Goal: Navigation & Orientation: Find specific page/section

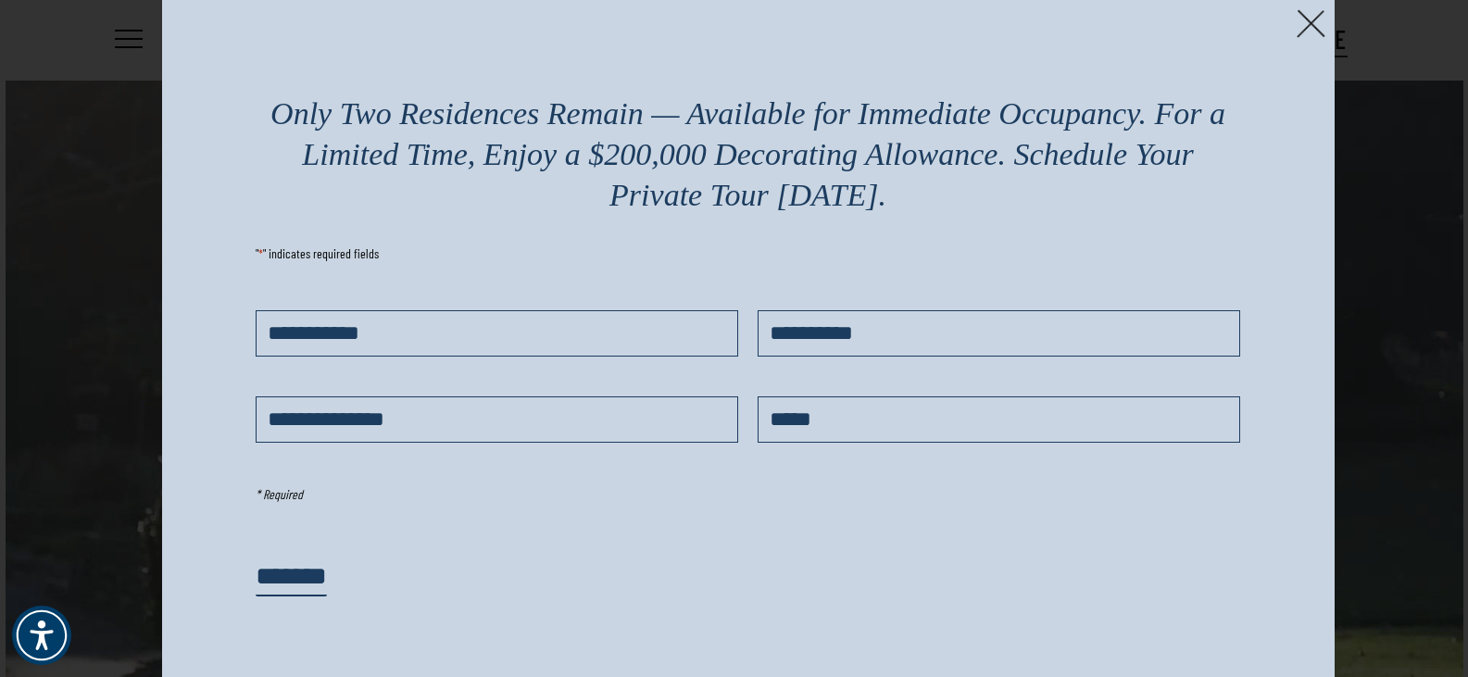
click at [1311, 19] on img at bounding box center [1311, 23] width 29 height 29
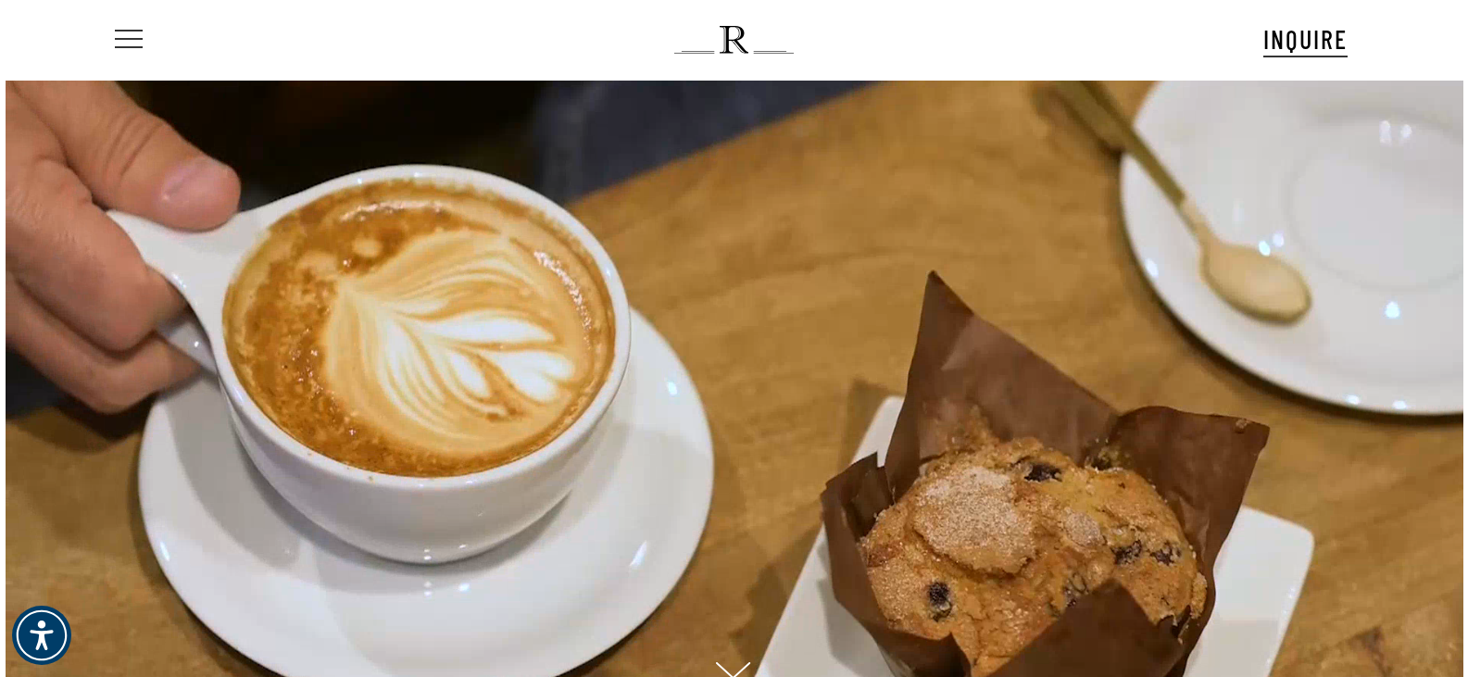
click at [119, 38] on span "Navigation Menu" at bounding box center [129, 40] width 20 height 26
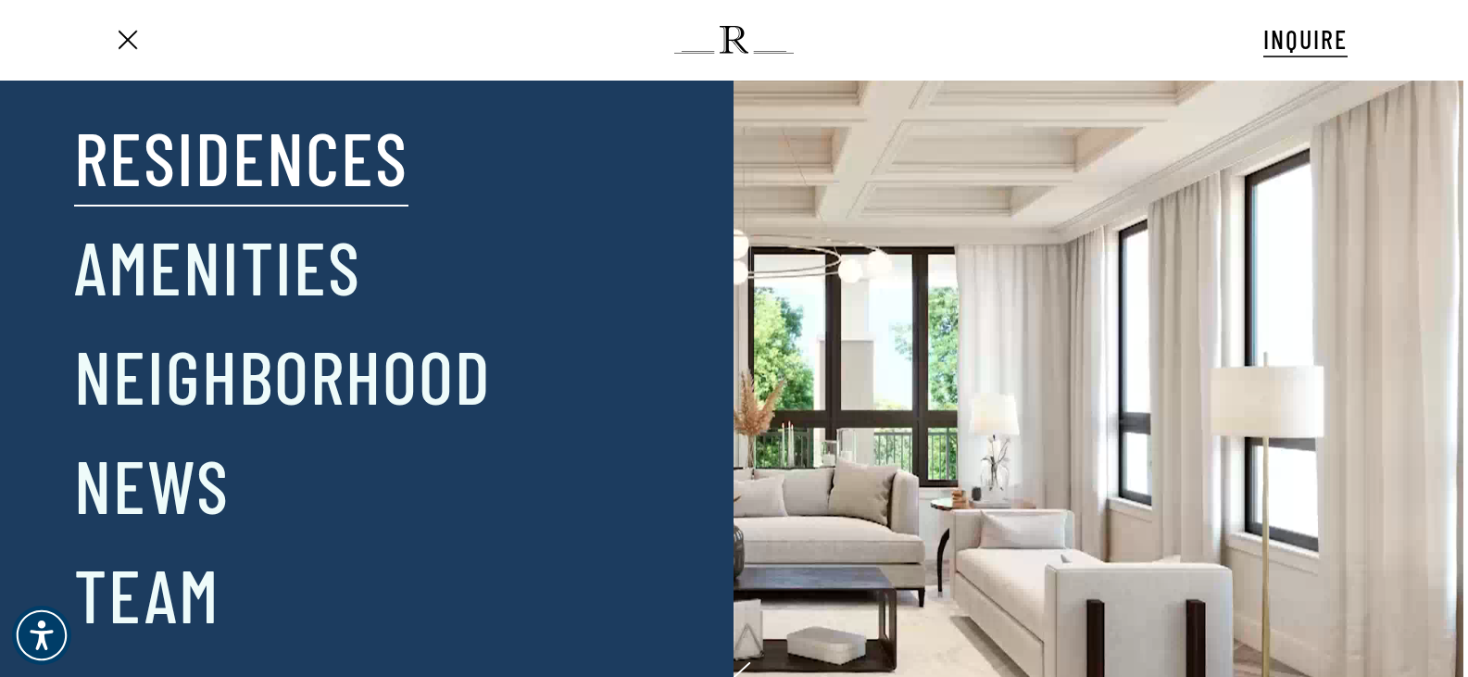
click at [144, 169] on link "Residences" at bounding box center [241, 156] width 334 height 96
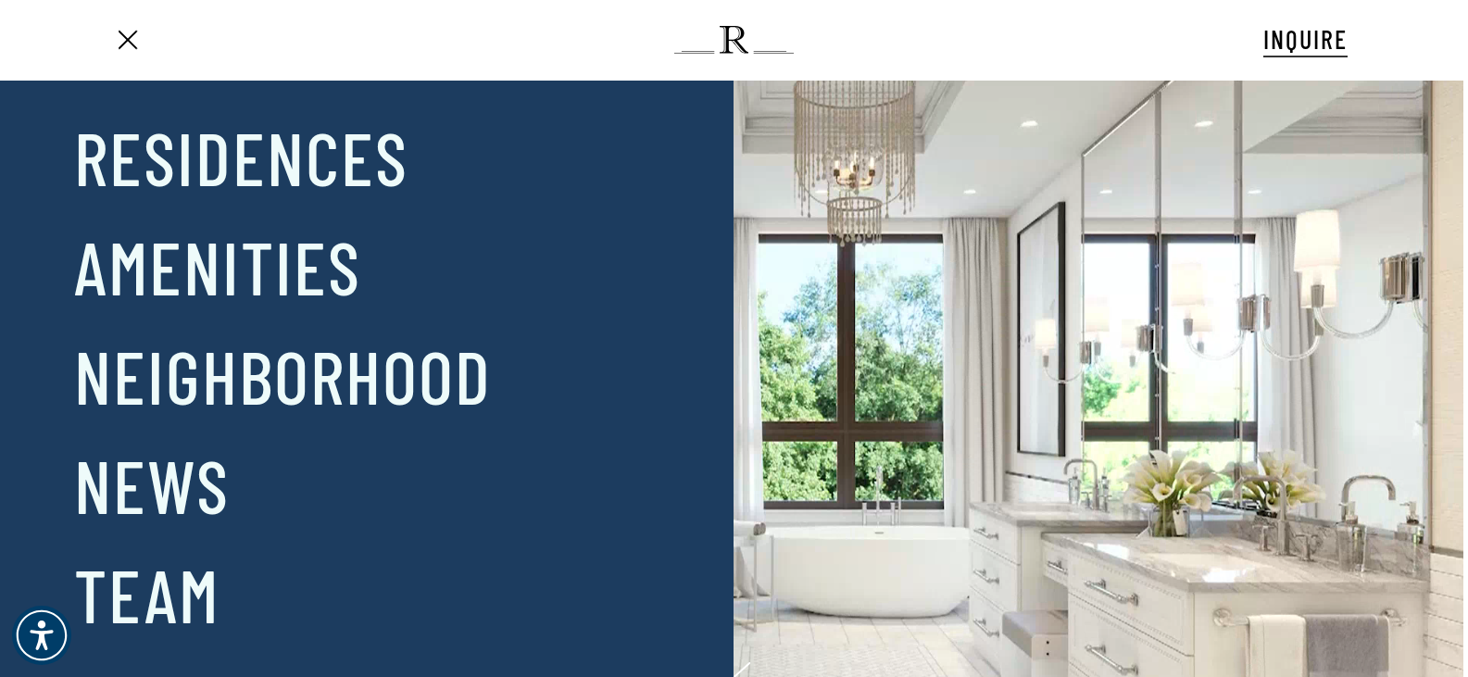
click at [129, 42] on span "Navigation Menu" at bounding box center [127, 39] width 19 height 19
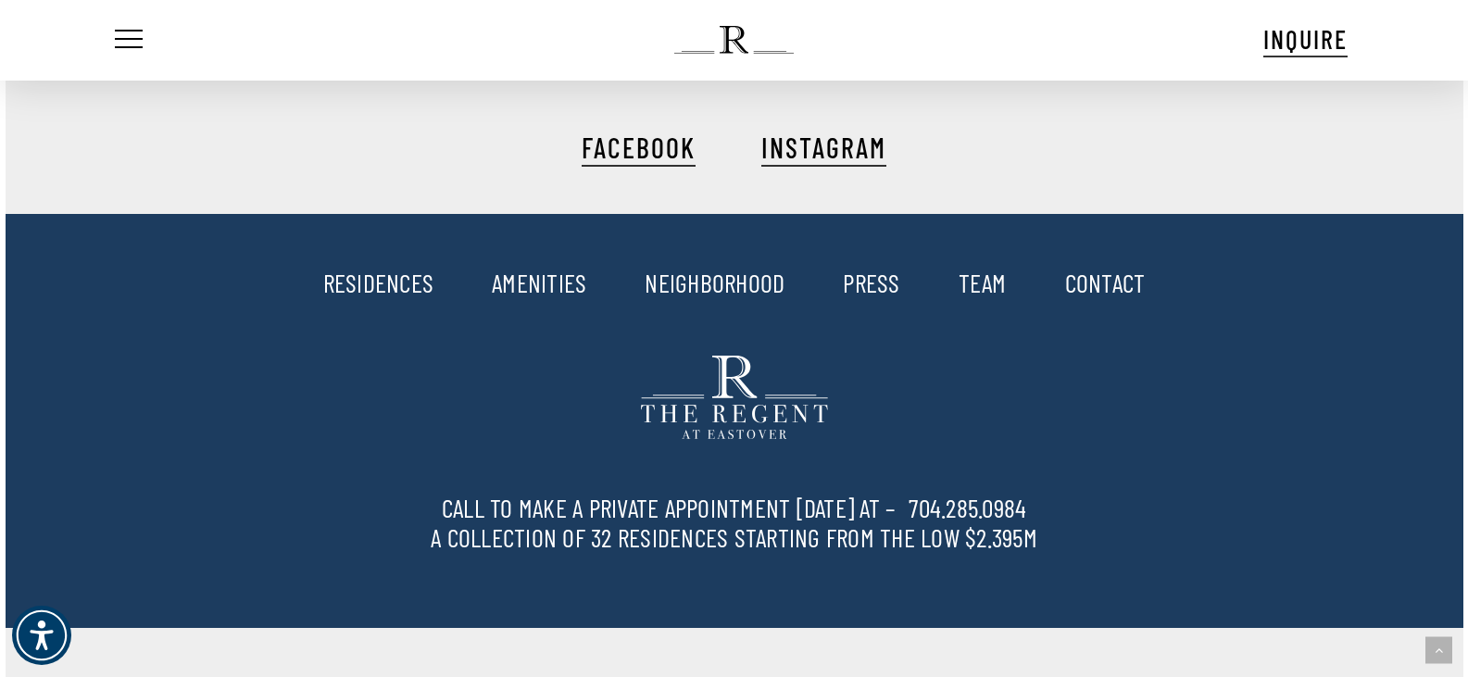
scroll to position [3850, 0]
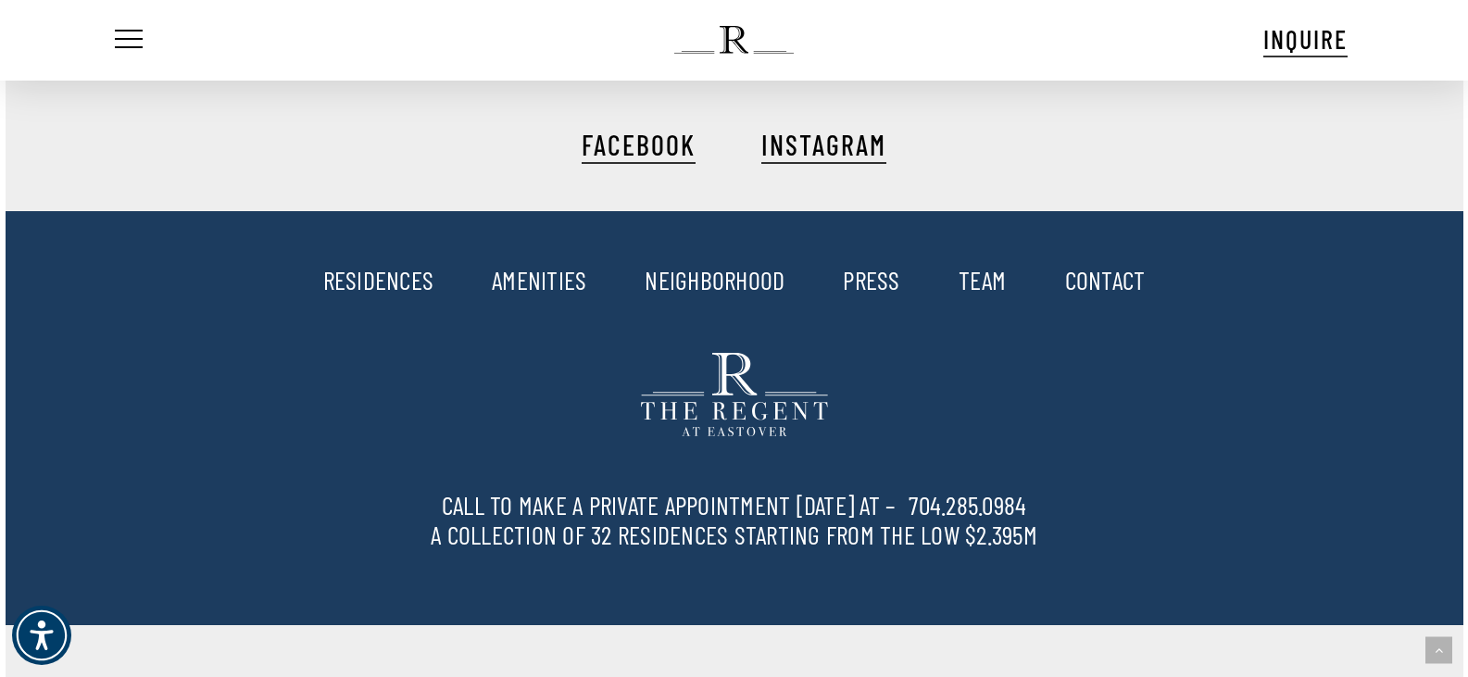
click at [407, 282] on link "RESIDENCES" at bounding box center [378, 279] width 111 height 31
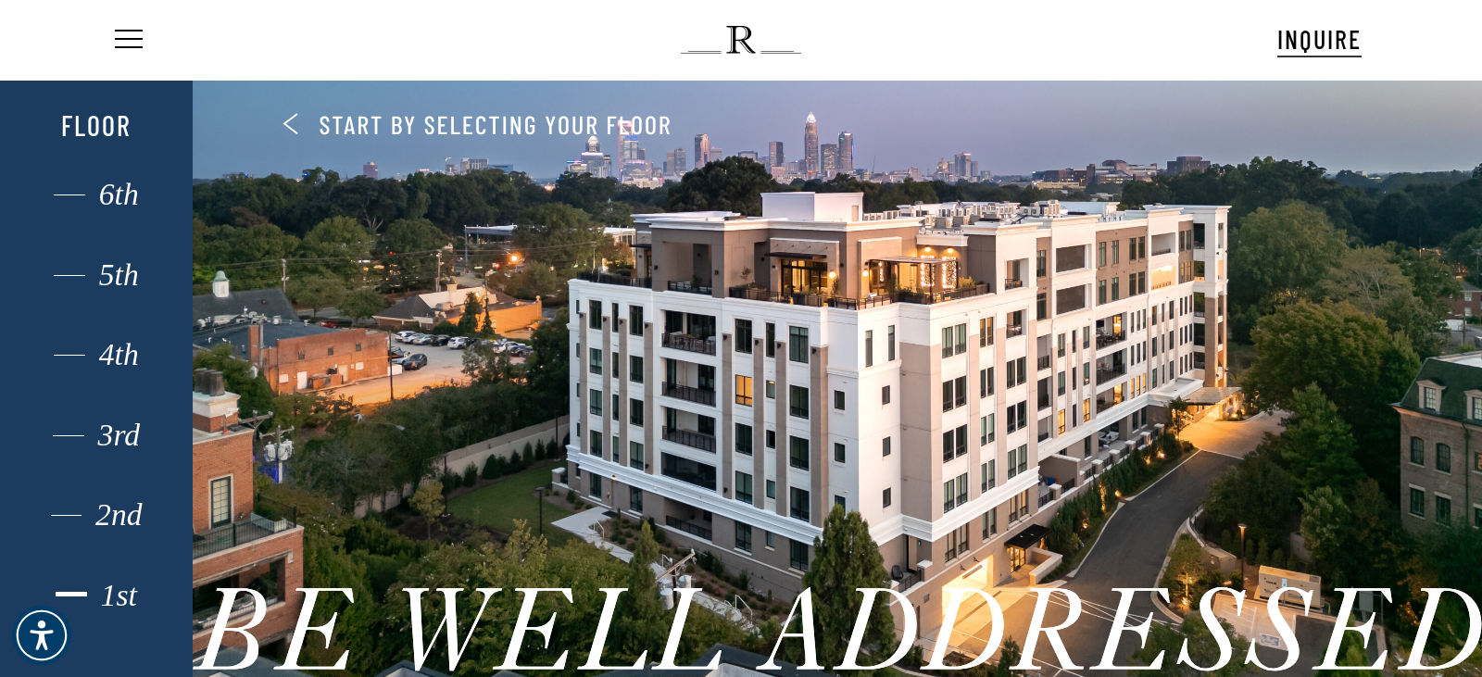
click at [118, 598] on div "1st" at bounding box center [96, 596] width 133 height 24
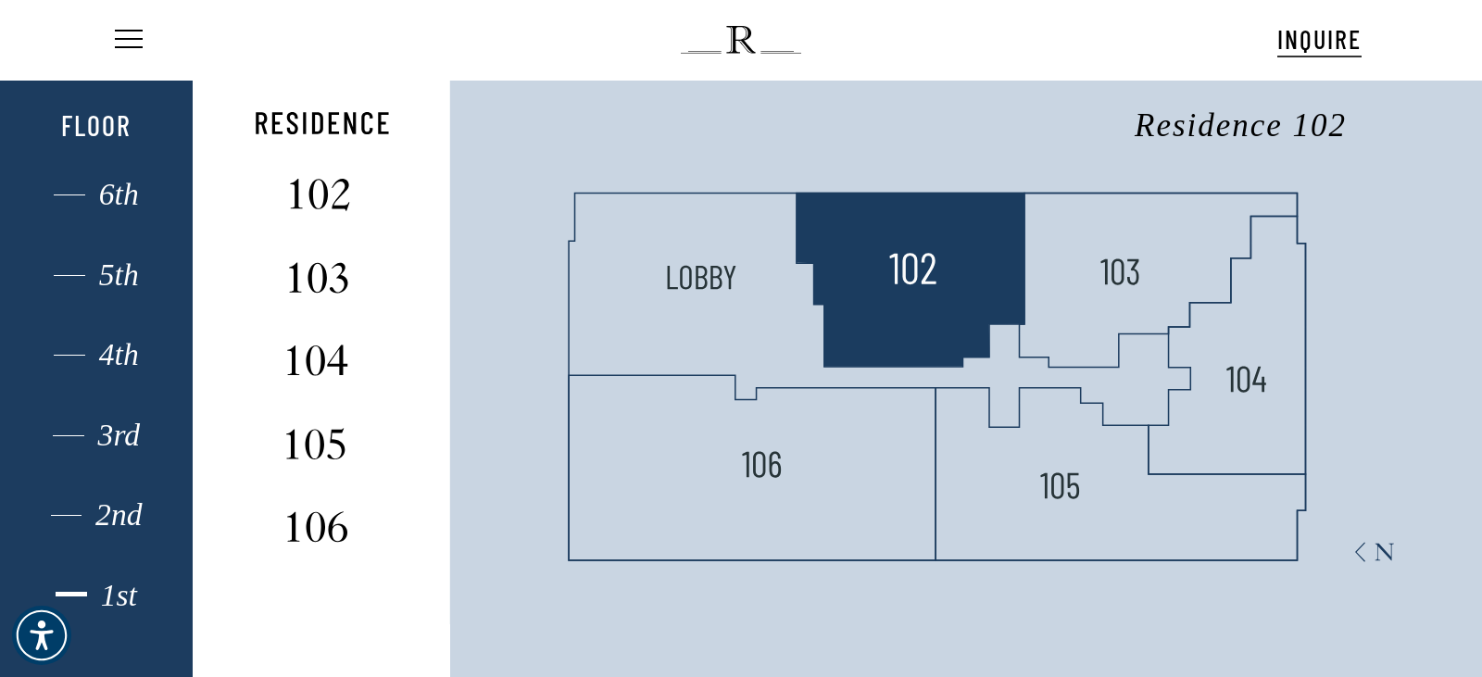
click at [925, 262] on img at bounding box center [912, 269] width 49 height 49
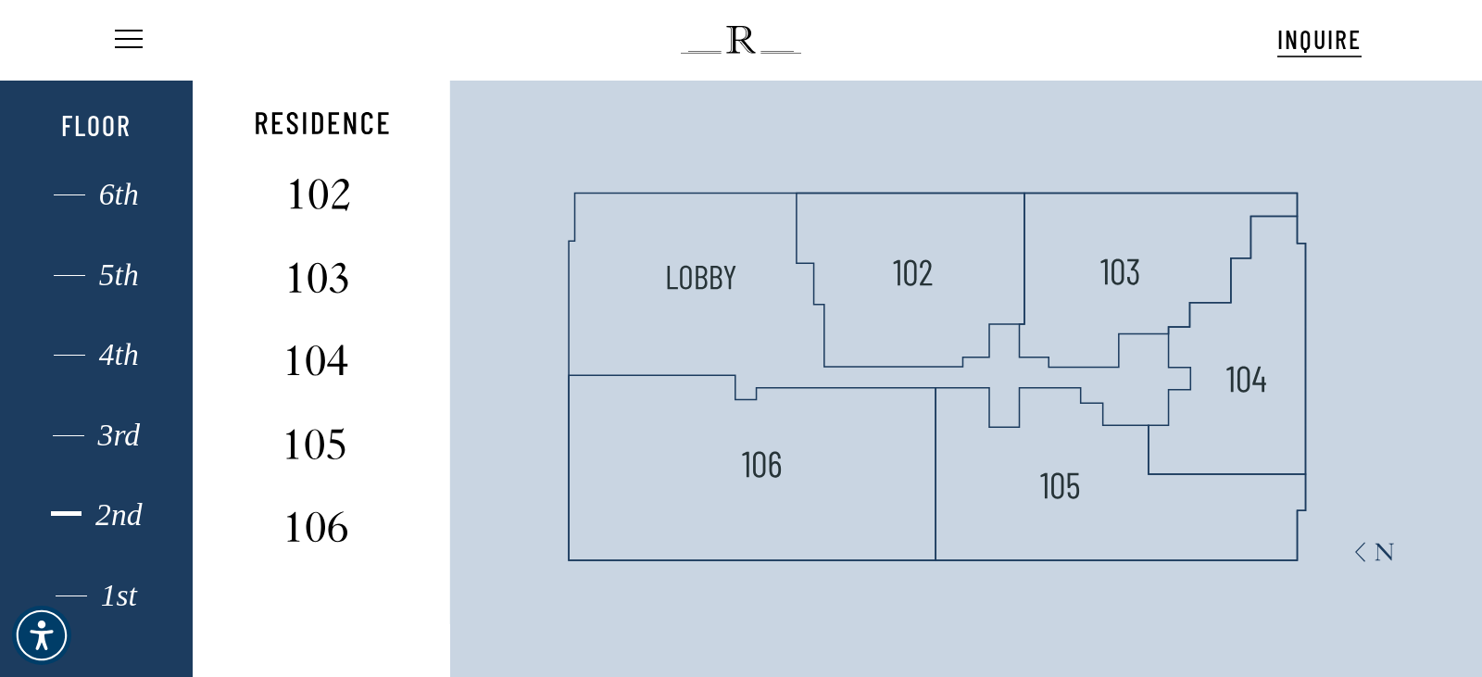
click at [126, 508] on div "2nd" at bounding box center [96, 515] width 133 height 24
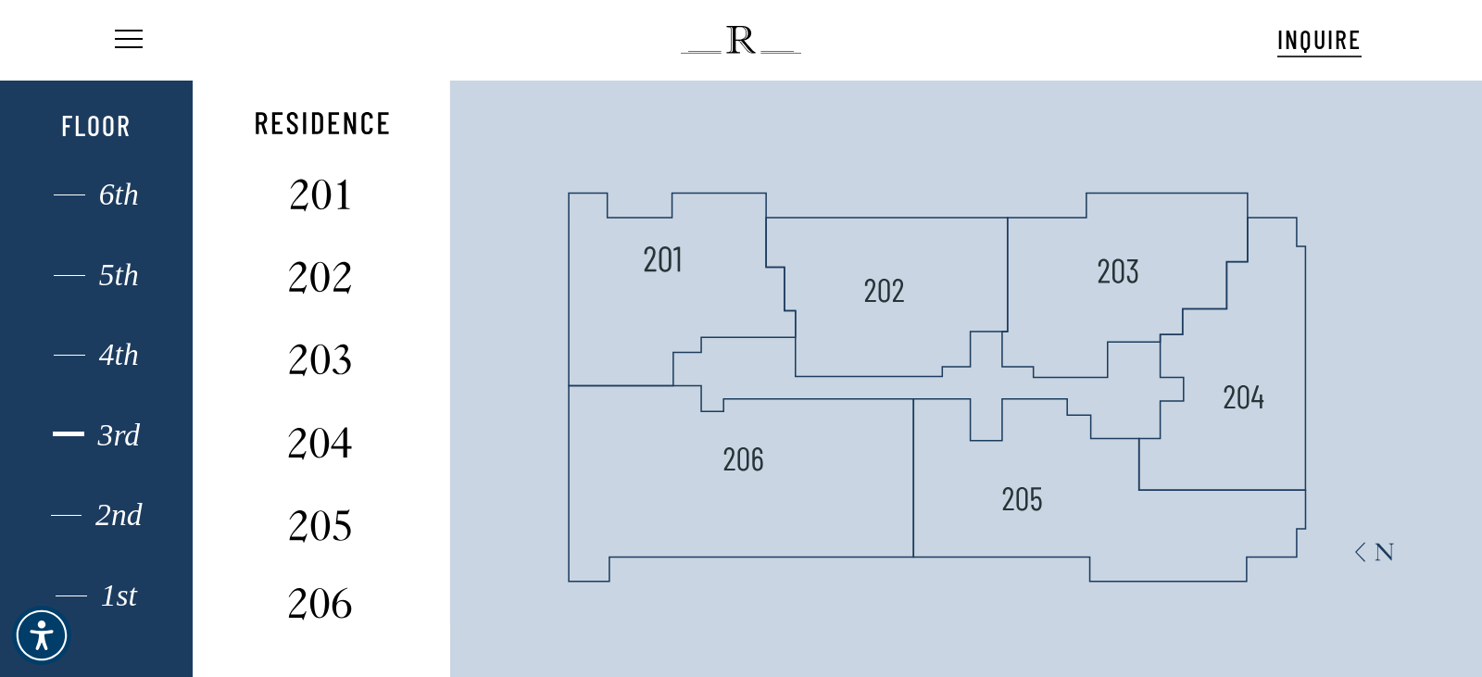
click at [98, 430] on div "3rd" at bounding box center [96, 435] width 133 height 24
click at [102, 358] on div "4th" at bounding box center [96, 355] width 133 height 24
click at [126, 271] on div "5th" at bounding box center [96, 275] width 133 height 24
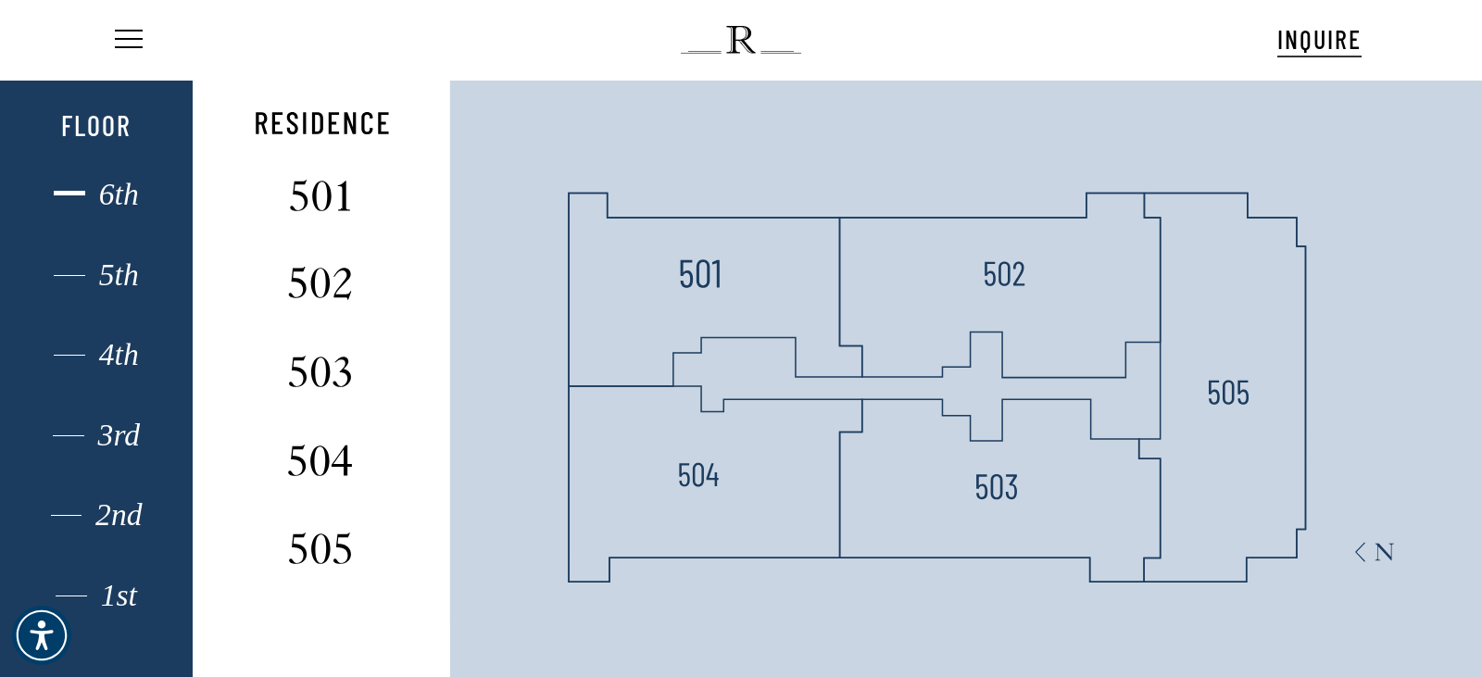
click at [106, 190] on div "6th" at bounding box center [96, 194] width 133 height 24
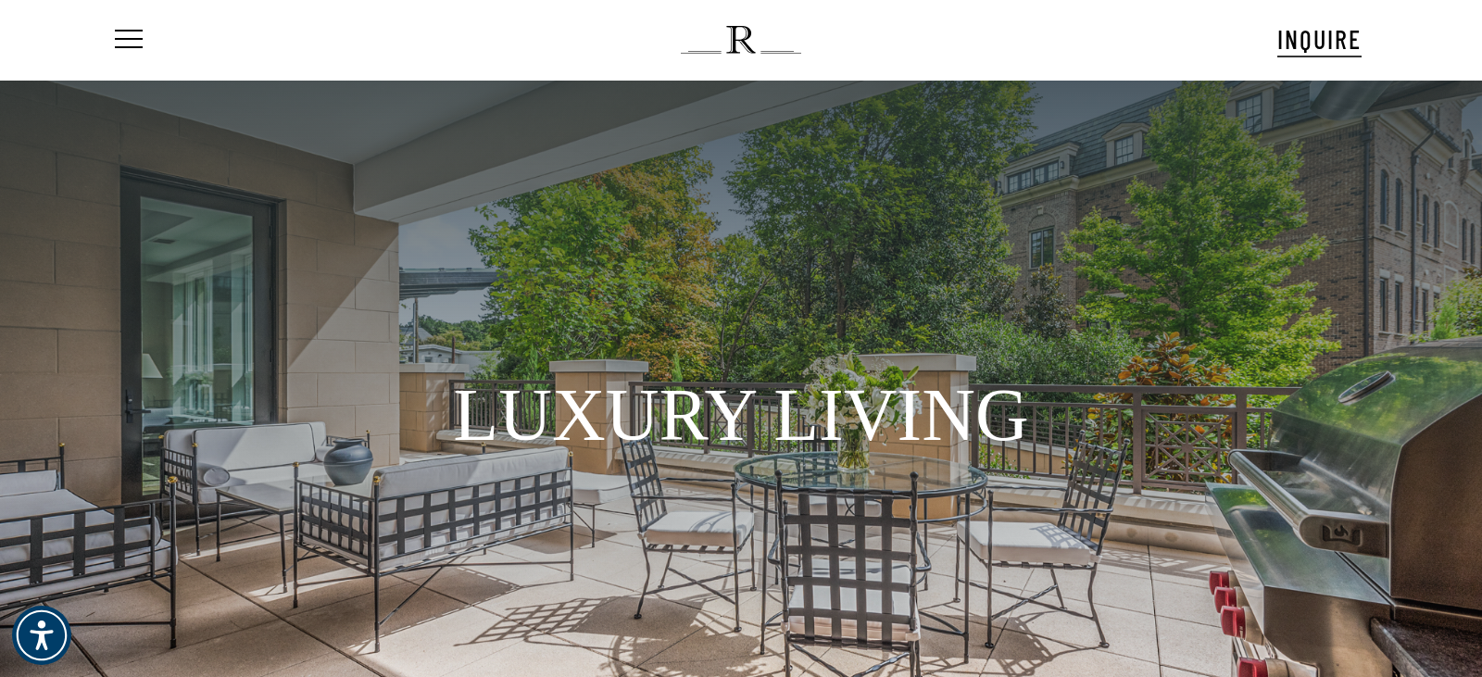
click at [407, 282] on div at bounding box center [741, 294] width 1153 height 139
